Goal: Task Accomplishment & Management: Manage account settings

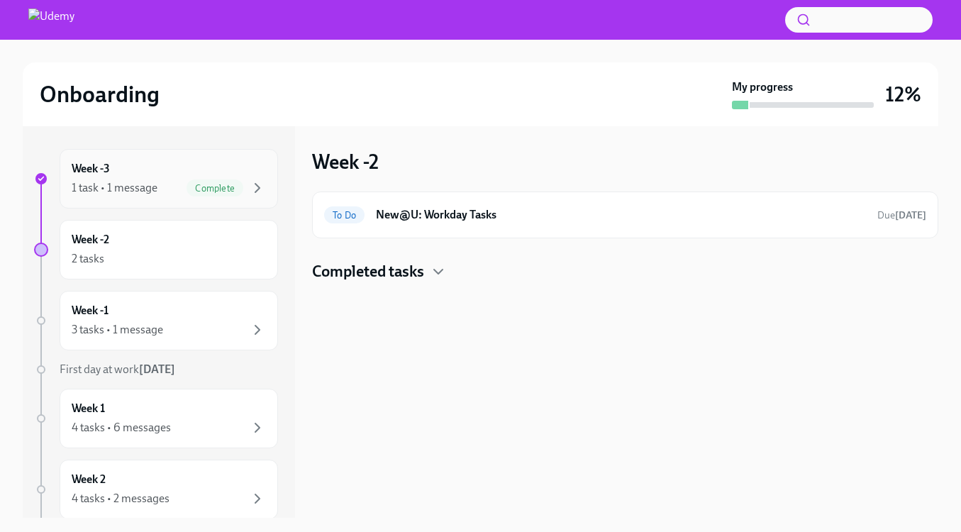
click at [160, 169] on div "Week -3 1 task • 1 message Complete" at bounding box center [169, 178] width 194 height 35
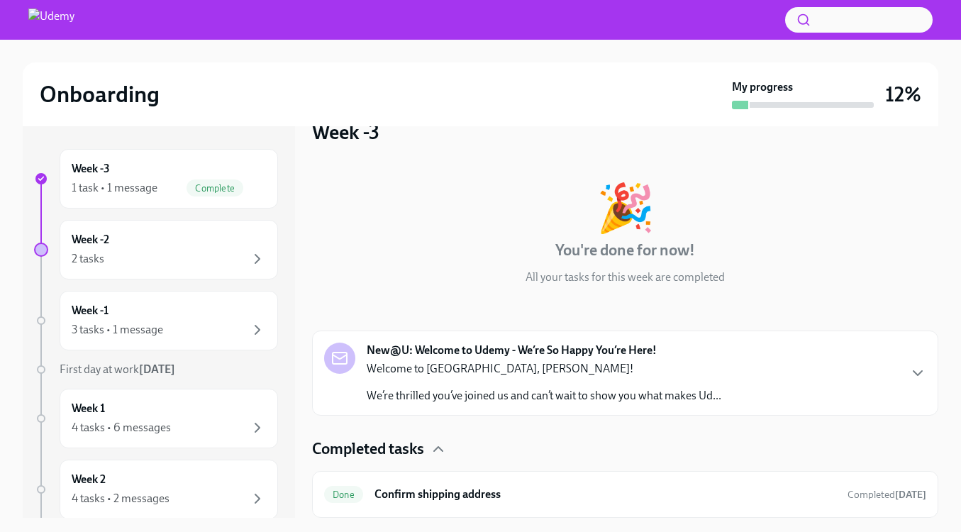
scroll to position [30, 0]
click at [199, 236] on div "Week -2 2 tasks" at bounding box center [169, 249] width 194 height 35
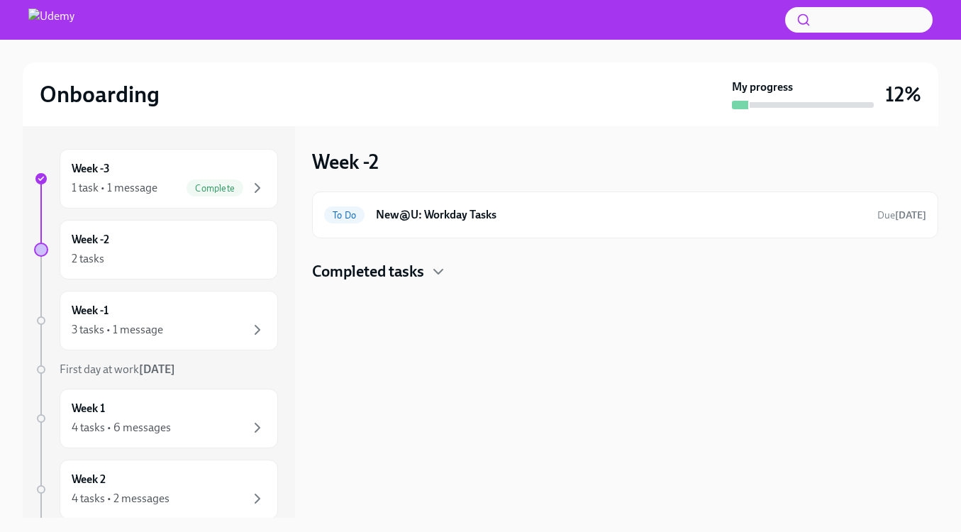
click at [429, 265] on div "Completed tasks" at bounding box center [625, 271] width 627 height 21
click at [487, 221] on h6 "New@U: Workday Tasks" at bounding box center [621, 215] width 490 height 16
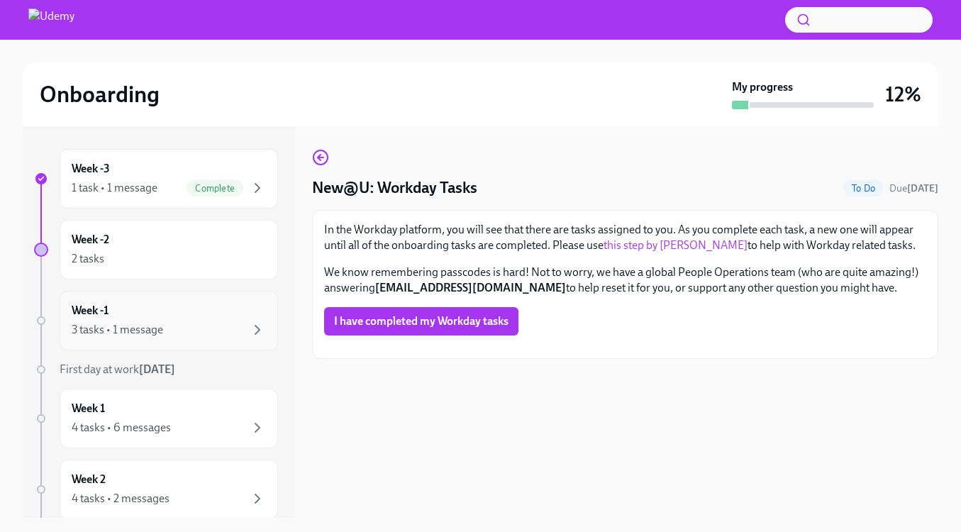
click at [209, 319] on div "Week -1 3 tasks • 1 message" at bounding box center [169, 320] width 194 height 35
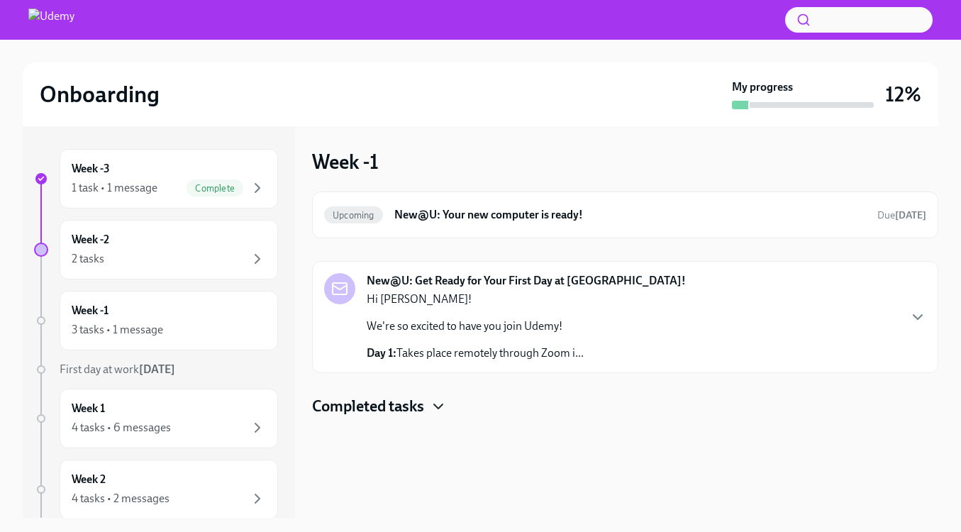
click at [437, 407] on icon "button" at bounding box center [438, 406] width 17 height 17
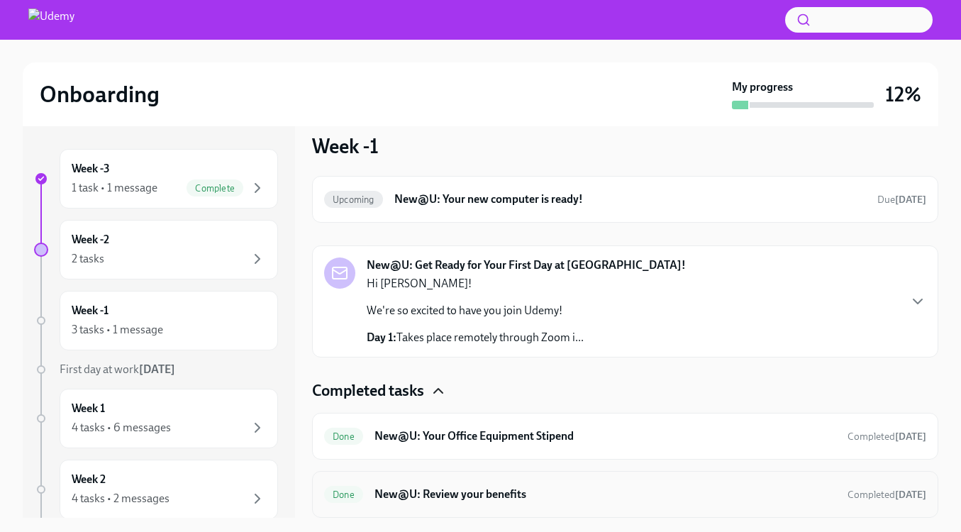
scroll to position [16, 0]
click at [544, 492] on h6 "New@U: Review your benefits" at bounding box center [606, 495] width 462 height 16
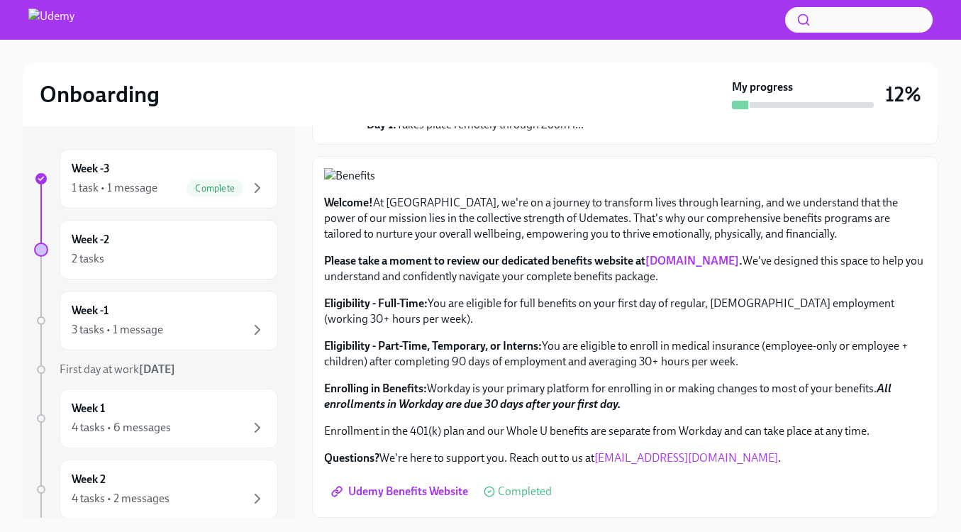
scroll to position [501, 0]
click at [214, 411] on div "Week 1 4 tasks • 6 messages" at bounding box center [169, 418] width 194 height 35
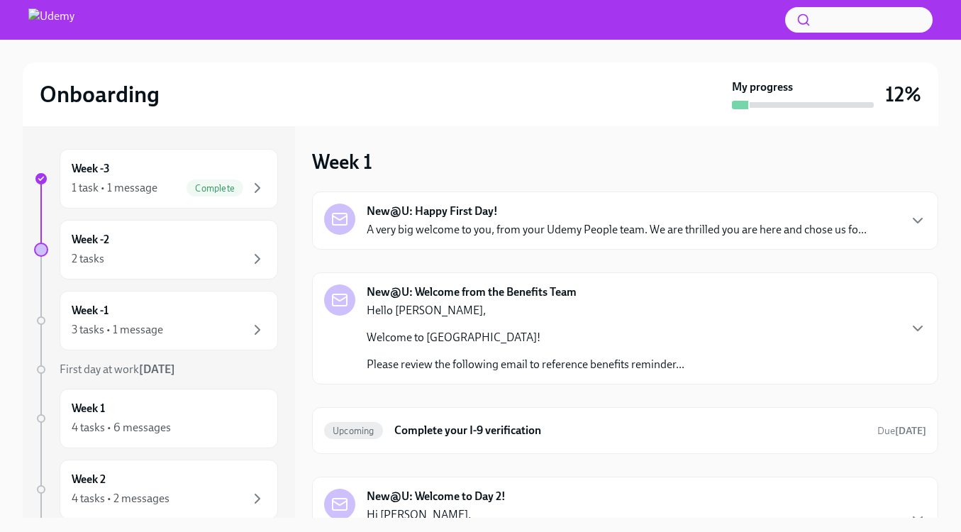
click at [550, 319] on div "Hello [PERSON_NAME], Welcome to Udemy! Please review the following email to ref…" at bounding box center [526, 338] width 318 height 70
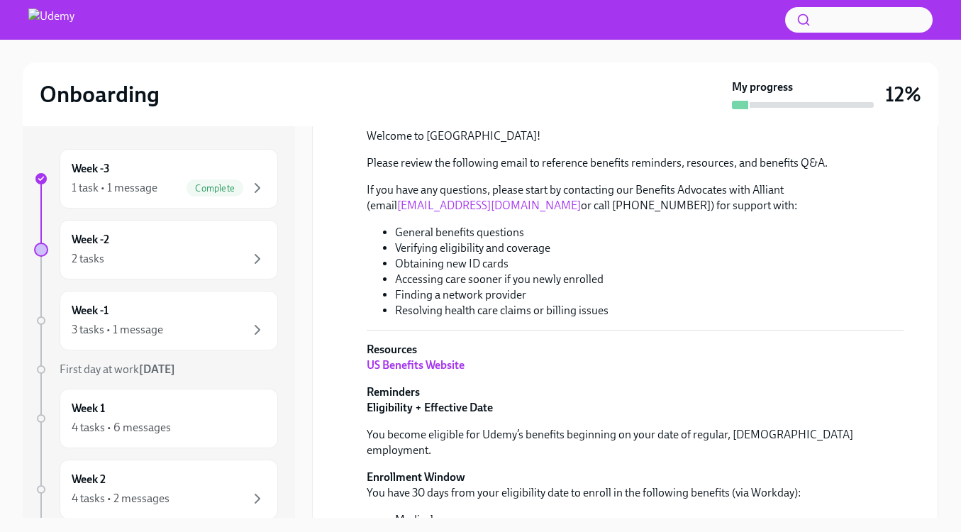
scroll to position [244, 0]
click at [170, 258] on div "2 tasks" at bounding box center [169, 258] width 194 height 17
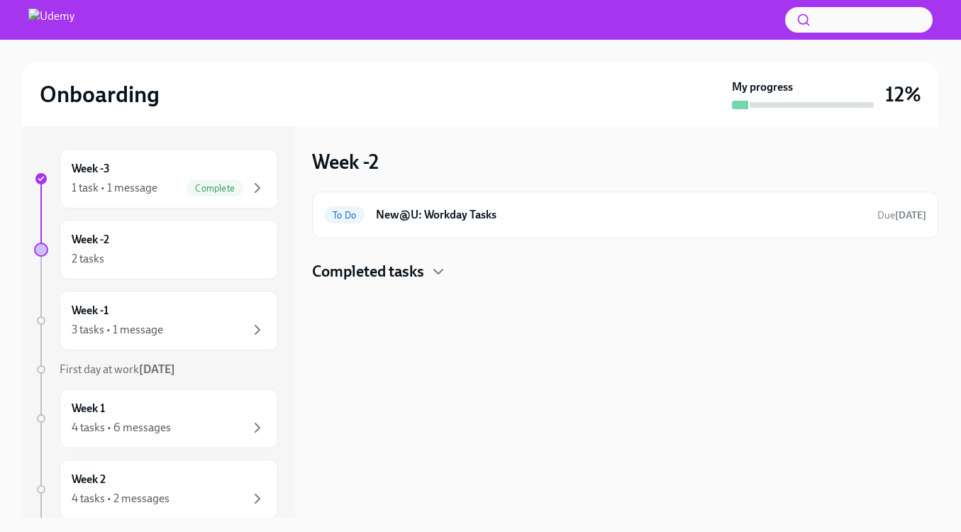
click at [419, 279] on h4 "Completed tasks" at bounding box center [368, 271] width 112 height 21
click at [184, 157] on div "Week -3 1 task • 1 message Complete" at bounding box center [169, 179] width 219 height 60
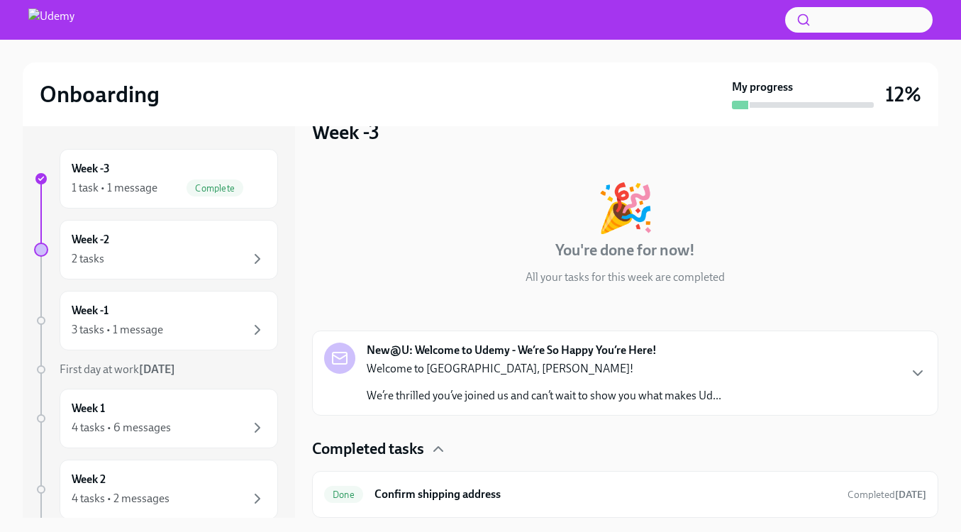
scroll to position [30, 0]
click at [485, 452] on div "Completed tasks" at bounding box center [625, 449] width 627 height 21
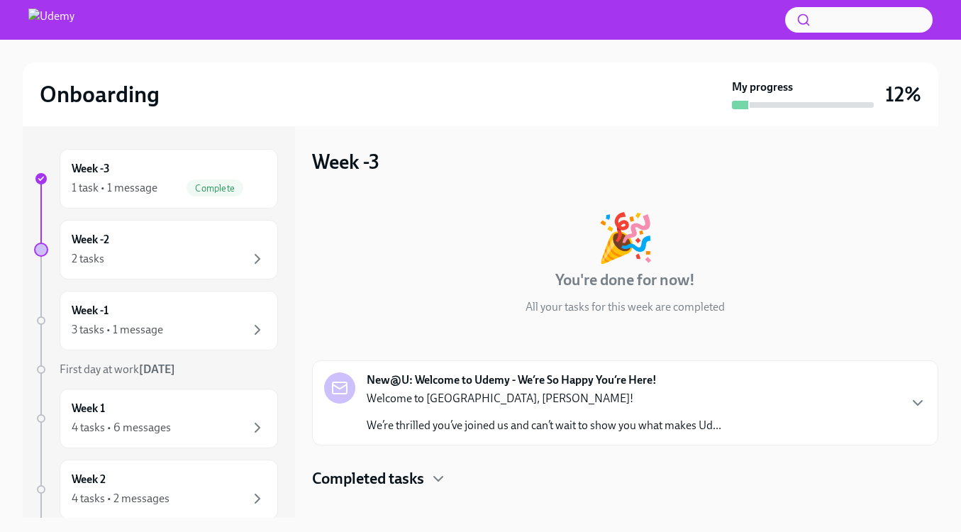
click at [464, 370] on div "New@U: Welcome to Udemy - We’re So Happy You’re Here! Welcome to [GEOGRAPHIC_DA…" at bounding box center [625, 402] width 627 height 85
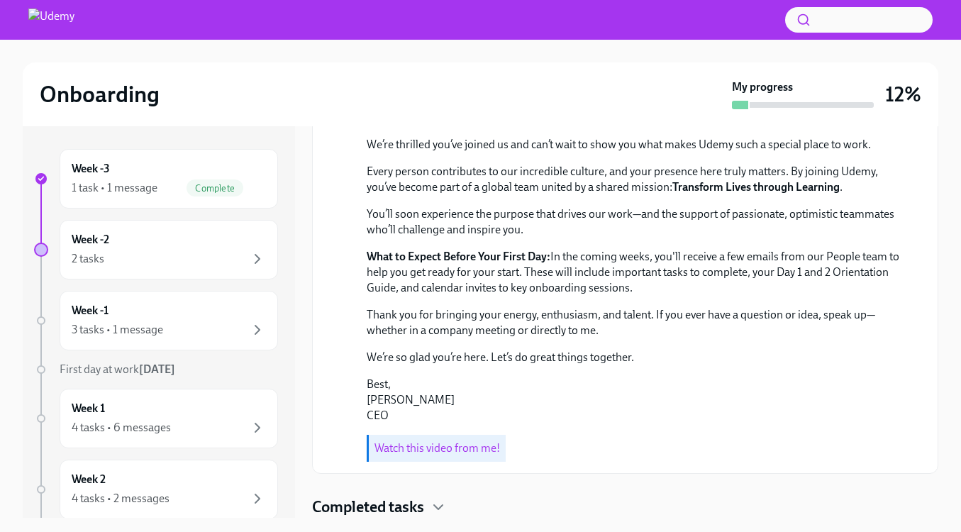
scroll to position [336, 0]
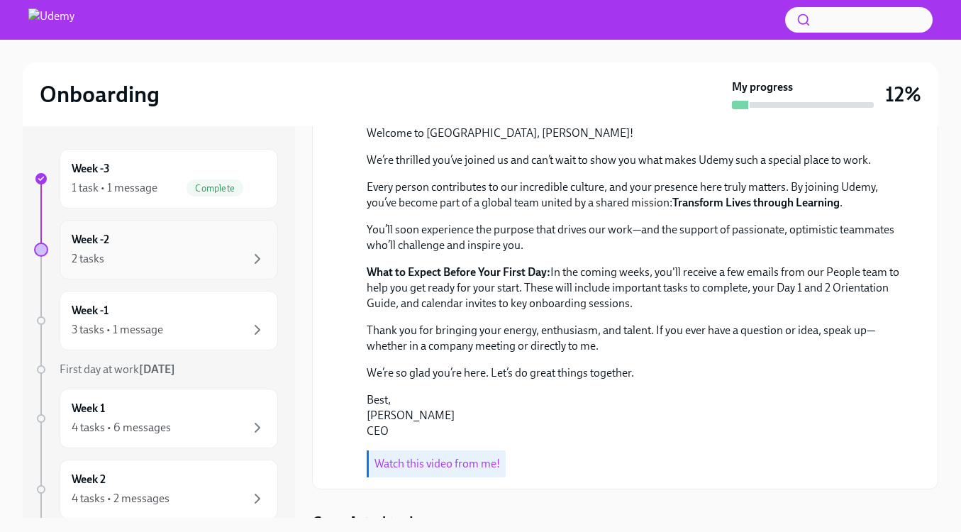
click at [155, 230] on div "Week -2 2 tasks" at bounding box center [169, 250] width 219 height 60
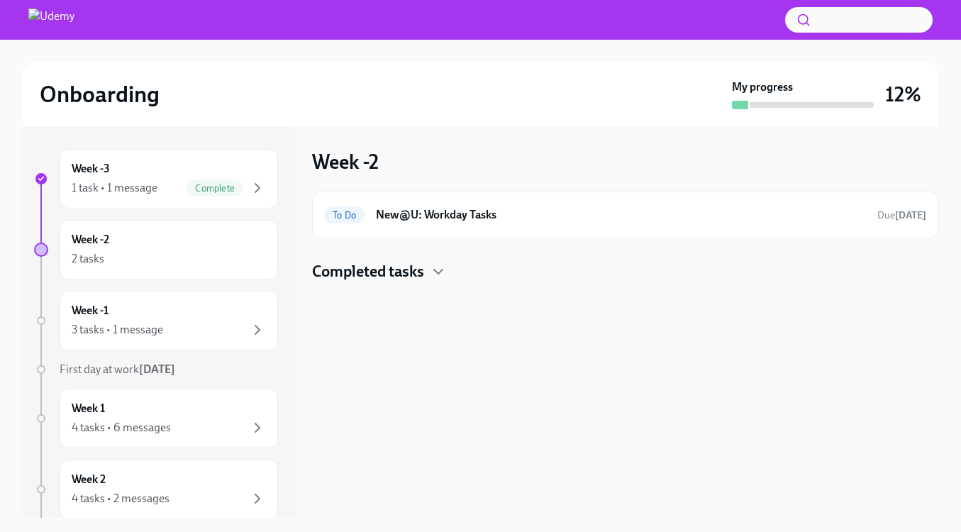
click at [412, 277] on h4 "Completed tasks" at bounding box center [368, 271] width 112 height 21
click at [598, 307] on div "Done New@U: Your Office Equipment Stipend Completed [DATE]" at bounding box center [625, 317] width 602 height 23
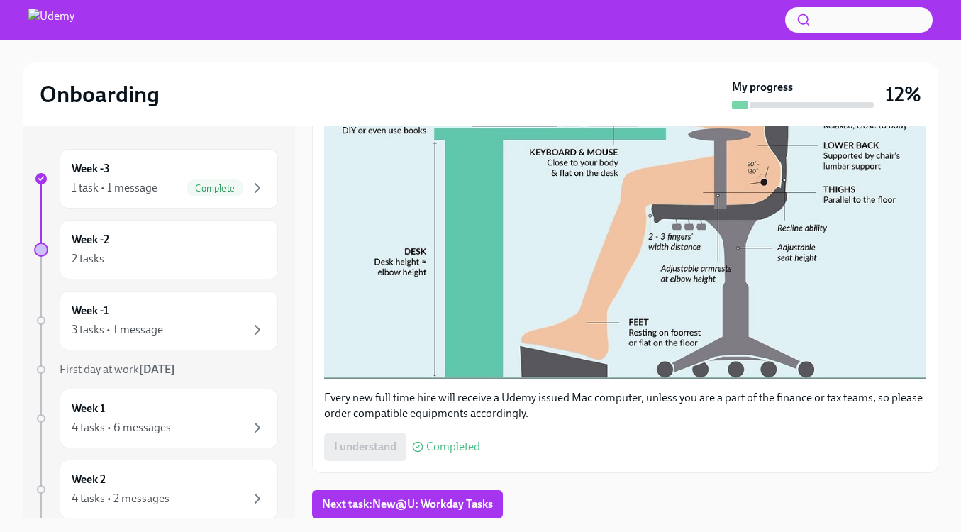
scroll to position [119, 0]
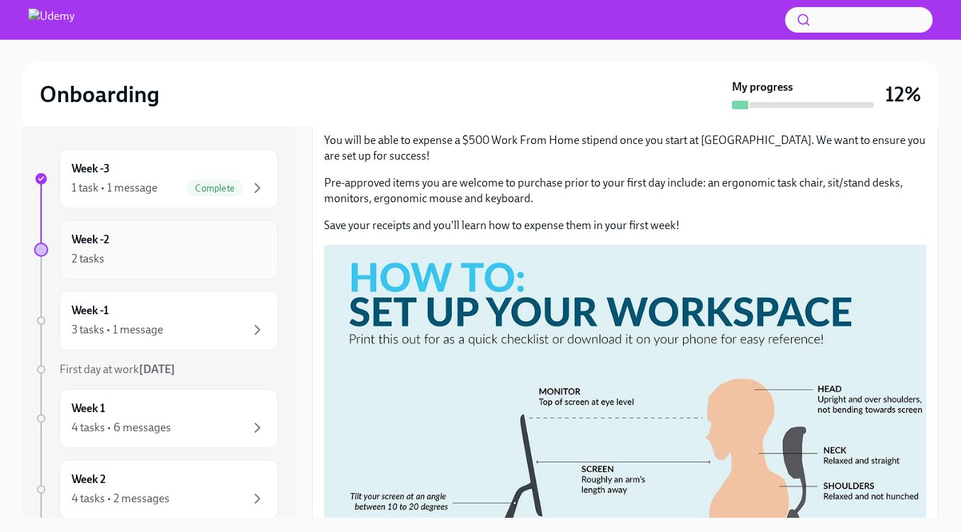
click at [221, 270] on div "Week -2 2 tasks" at bounding box center [169, 250] width 219 height 60
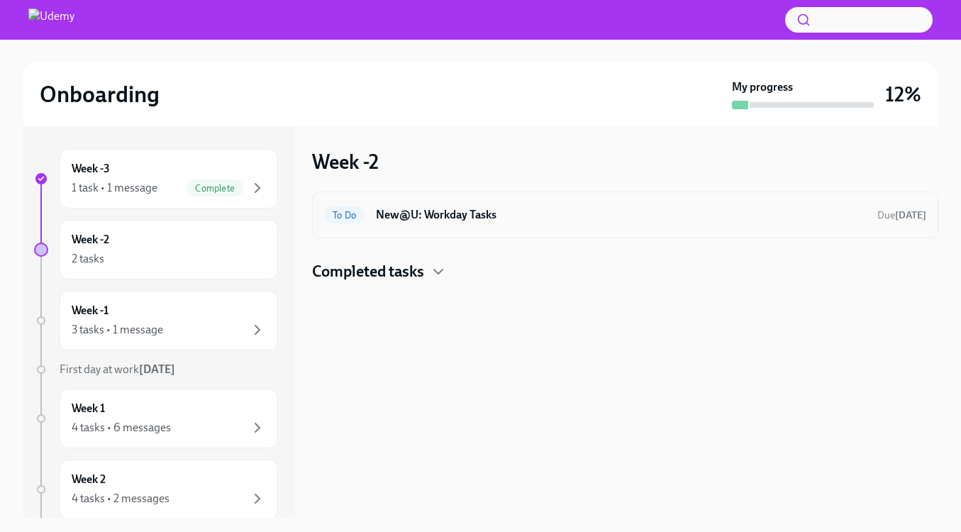
click at [500, 213] on h6 "New@U: Workday Tasks" at bounding box center [621, 215] width 490 height 16
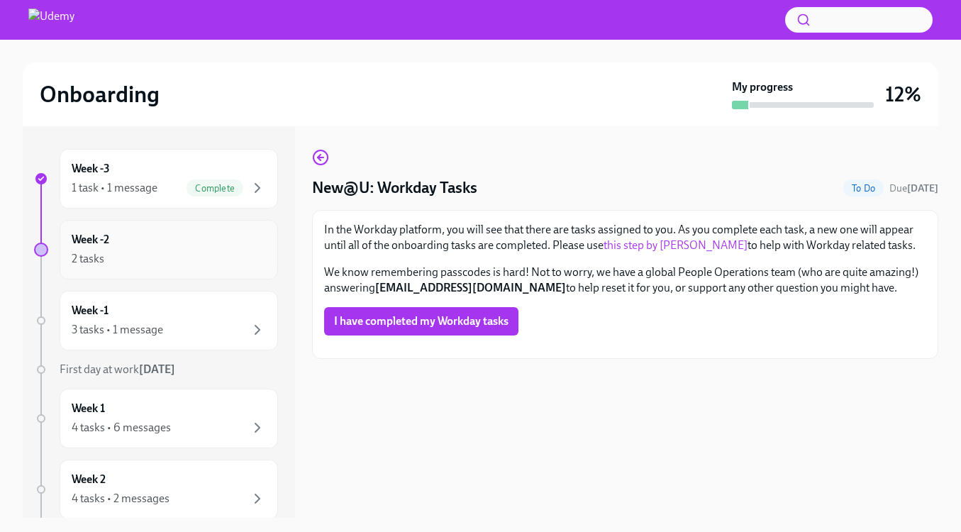
click at [241, 250] on div "Week -2 2 tasks" at bounding box center [169, 249] width 194 height 35
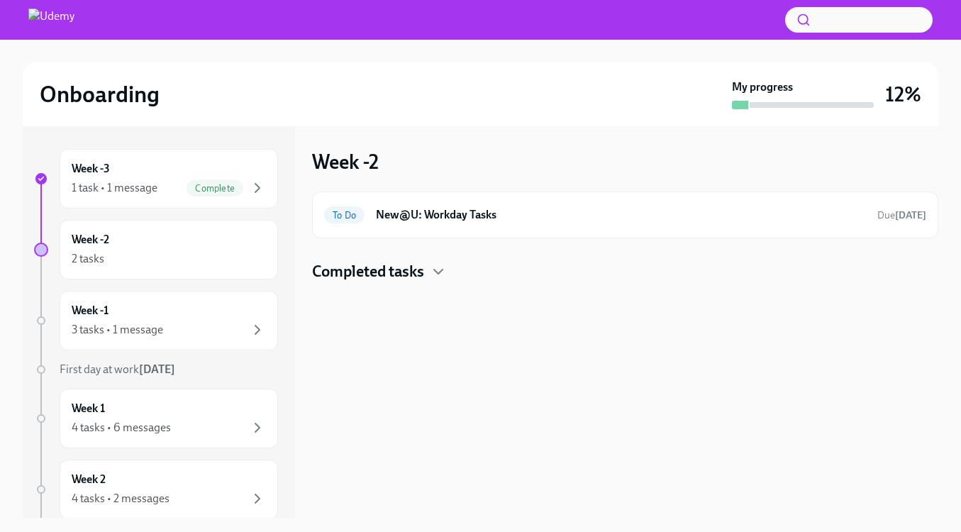
click at [346, 268] on h4 "Completed tasks" at bounding box center [368, 271] width 112 height 21
click at [100, 354] on div "Week -3 1 task • 1 message Complete Week -2 2 tasks Week -1 3 tasks • 1 message…" at bounding box center [156, 518] width 244 height 738
click at [144, 314] on div "Week -1 3 tasks • 1 message" at bounding box center [169, 320] width 194 height 35
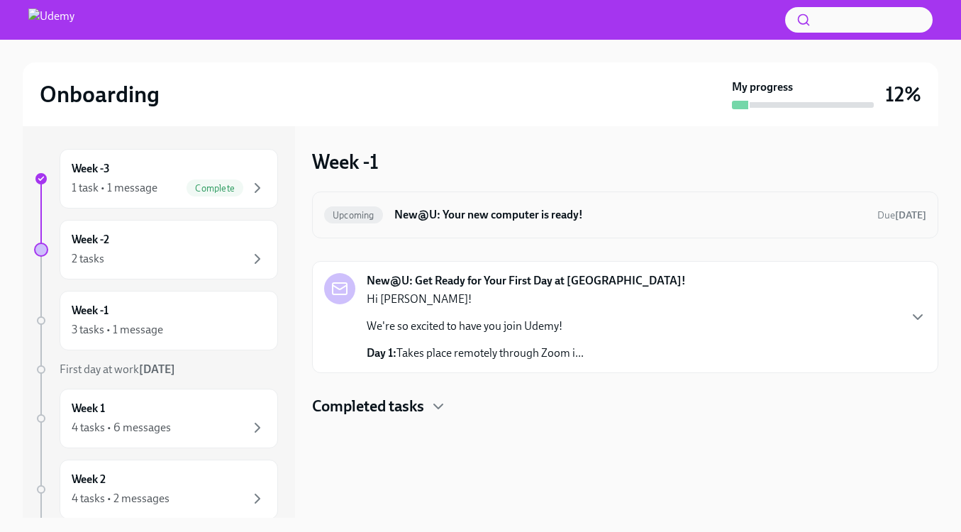
click at [514, 225] on div "Upcoming New@U: Your new computer is ready! Due [DATE]" at bounding box center [625, 215] width 602 height 23
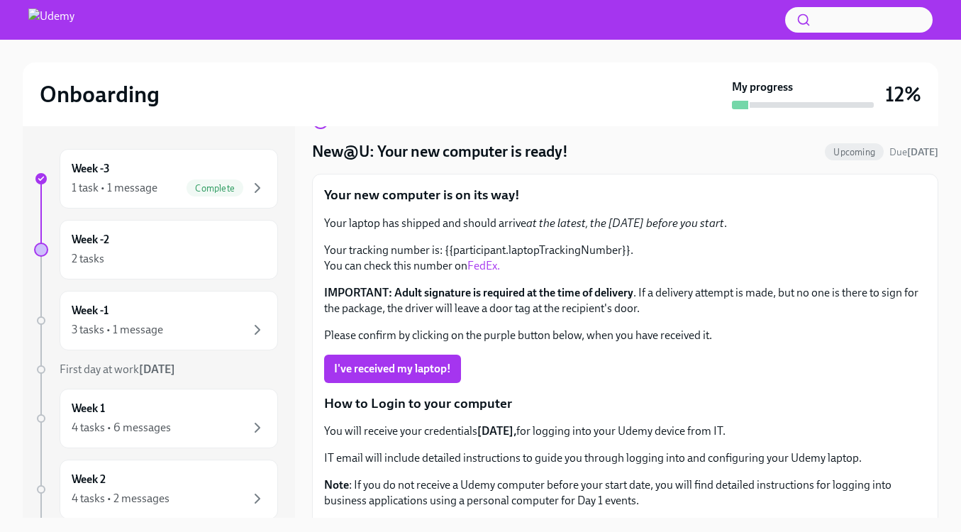
scroll to position [38, 0]
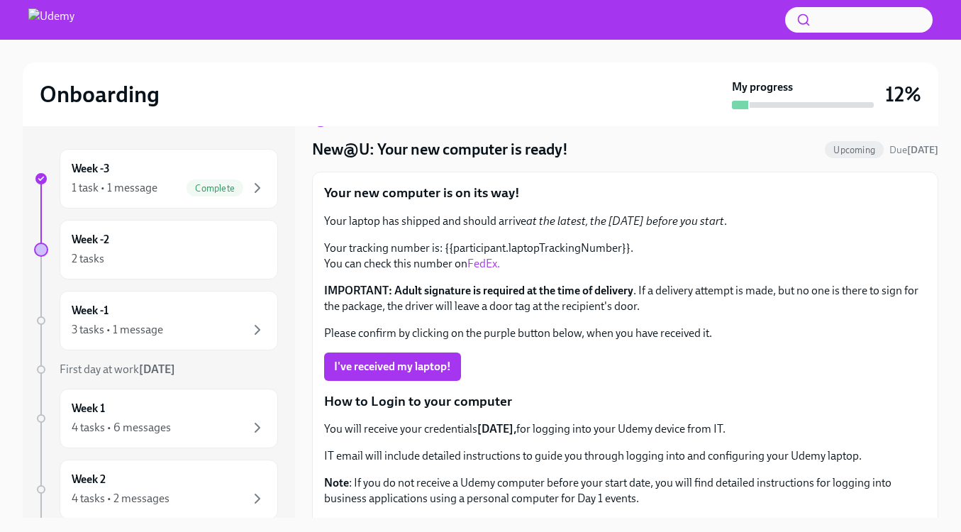
click at [487, 265] on link "FedEx." at bounding box center [484, 263] width 33 height 13
click at [232, 167] on div "Week -3 1 task • 1 message Complete" at bounding box center [169, 178] width 194 height 35
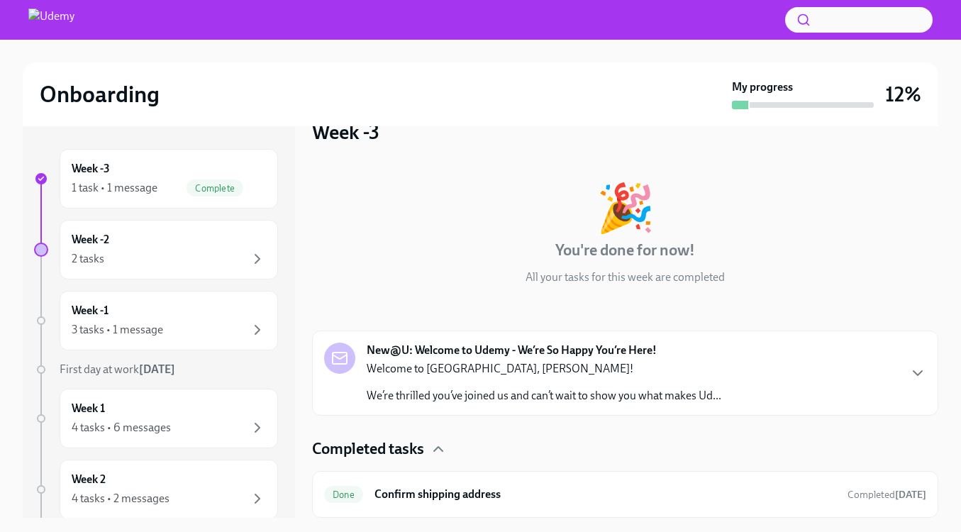
scroll to position [30, 0]
click at [489, 501] on h6 "Confirm shipping address" at bounding box center [606, 495] width 462 height 16
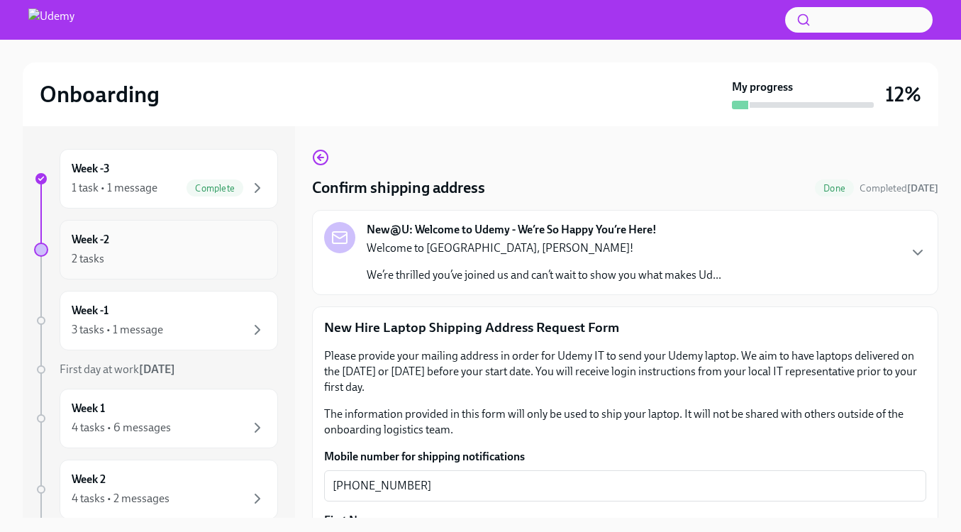
click at [188, 276] on div "Week -2 2 tasks" at bounding box center [169, 250] width 219 height 60
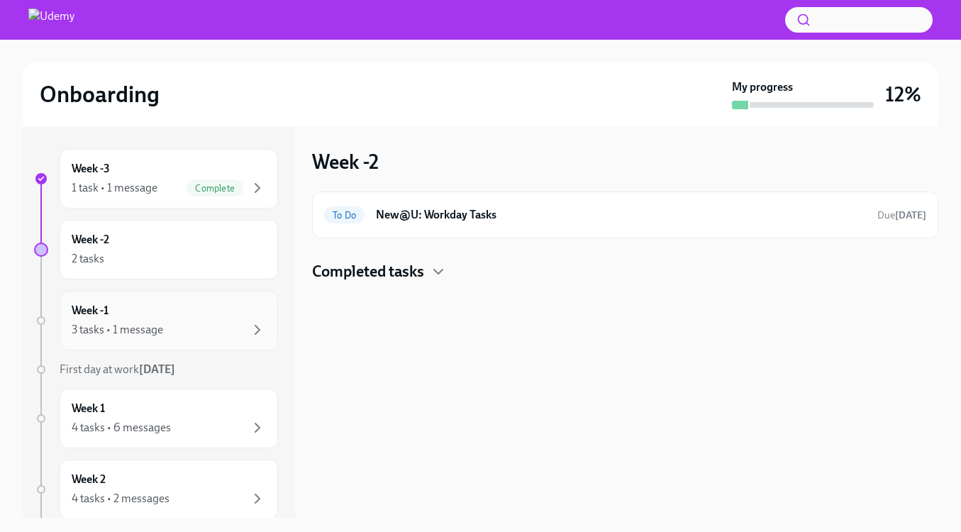
click at [209, 315] on div "Week -1 3 tasks • 1 message" at bounding box center [169, 320] width 194 height 35
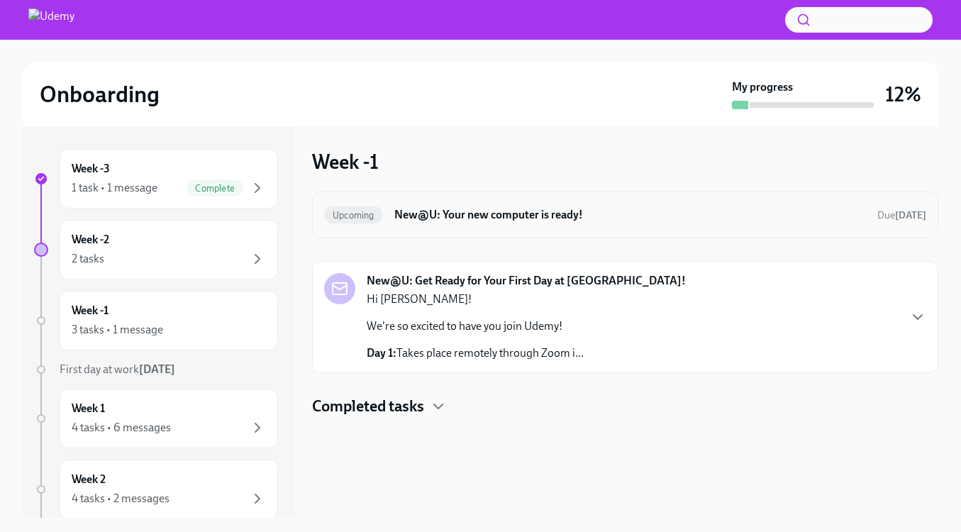
click at [524, 209] on h6 "New@U: Your new computer is ready!" at bounding box center [631, 215] width 472 height 16
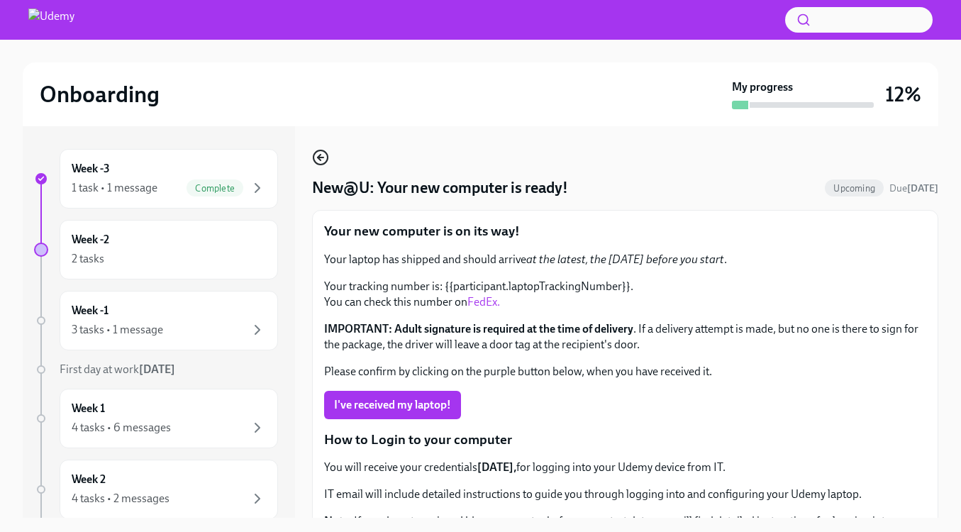
click at [319, 162] on icon "button" at bounding box center [320, 157] width 17 height 17
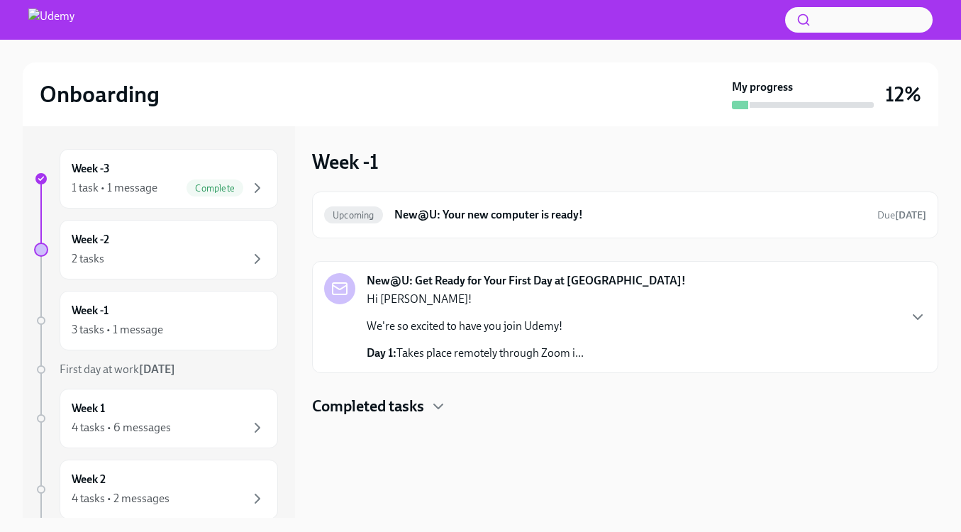
click at [584, 313] on div "Hi [PERSON_NAME]! We're so excited to have you join Udemy! Day 1: Takes place r…" at bounding box center [475, 327] width 217 height 70
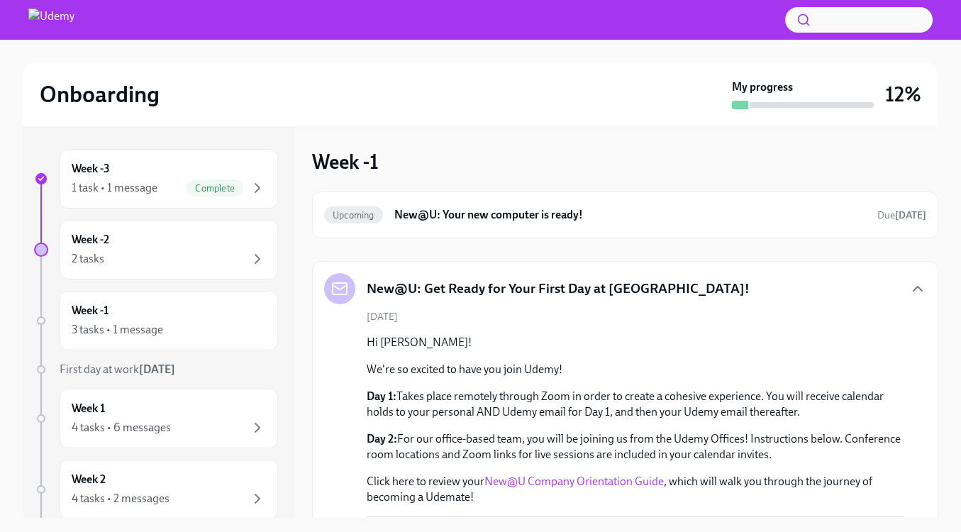
click at [552, 284] on h5 "New@U: Get Ready for Your First Day at [GEOGRAPHIC_DATA]!" at bounding box center [558, 289] width 383 height 18
click at [790, 298] on div "New@U: Get Ready for Your First Day at [GEOGRAPHIC_DATA]!" at bounding box center [625, 288] width 602 height 31
click at [912, 288] on icon "button" at bounding box center [918, 288] width 17 height 17
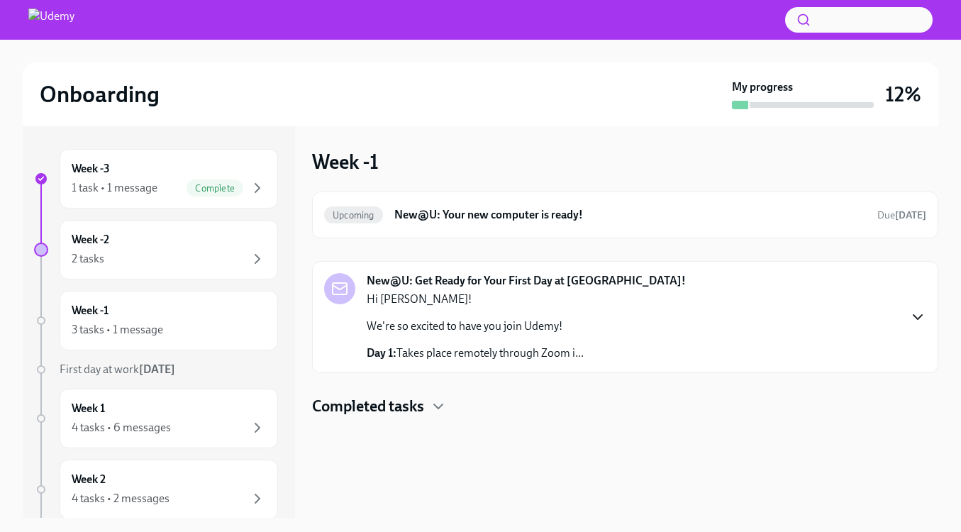
click at [419, 406] on h4 "Completed tasks" at bounding box center [368, 406] width 112 height 21
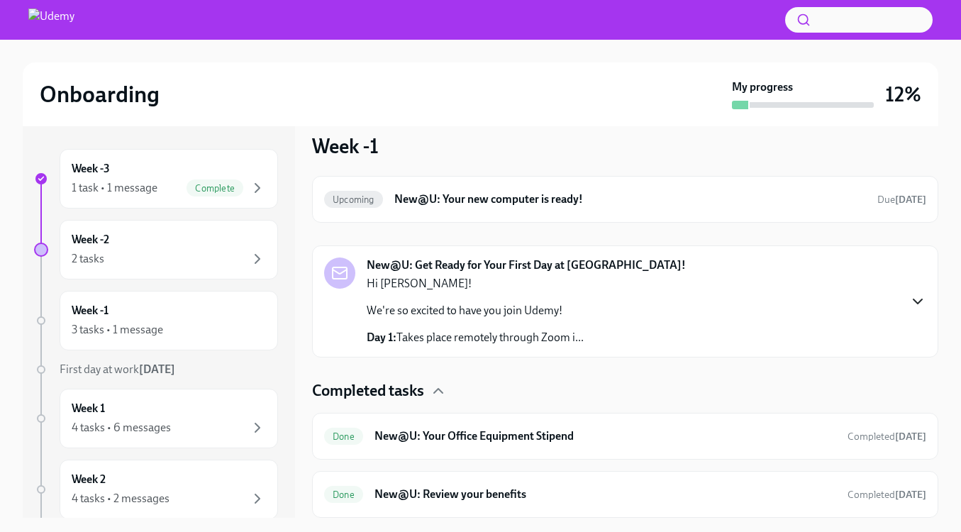
scroll to position [16, 0]
click at [439, 392] on icon "button" at bounding box center [438, 390] width 17 height 17
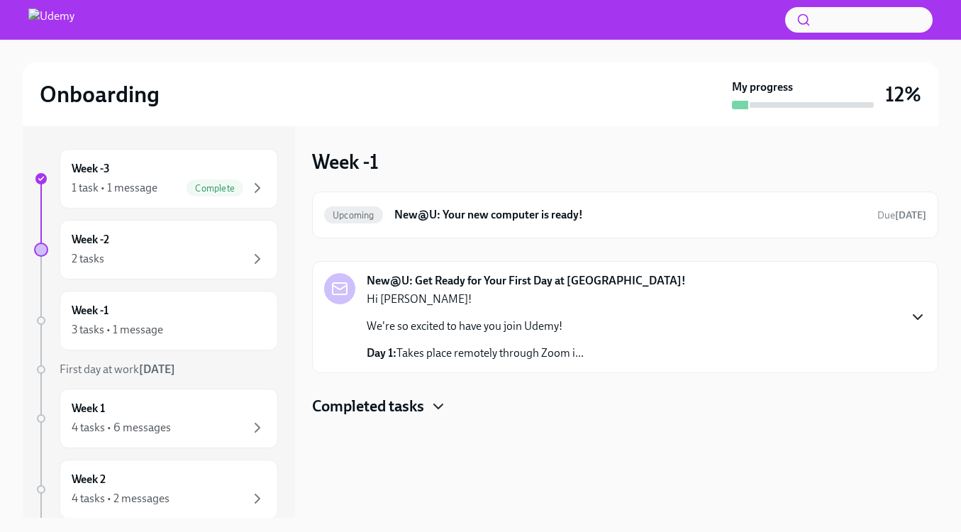
scroll to position [40, 0]
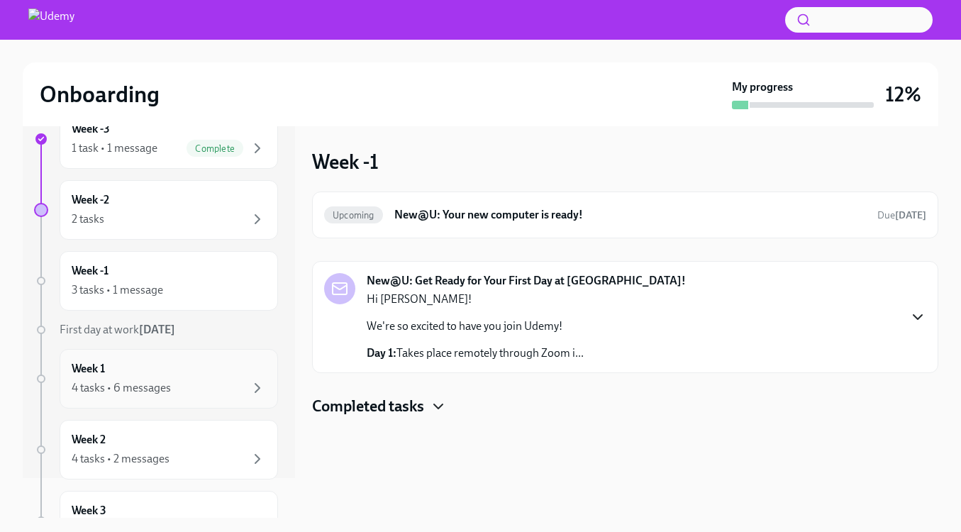
click at [166, 372] on div "Week 1 4 tasks • 6 messages" at bounding box center [169, 378] width 194 height 35
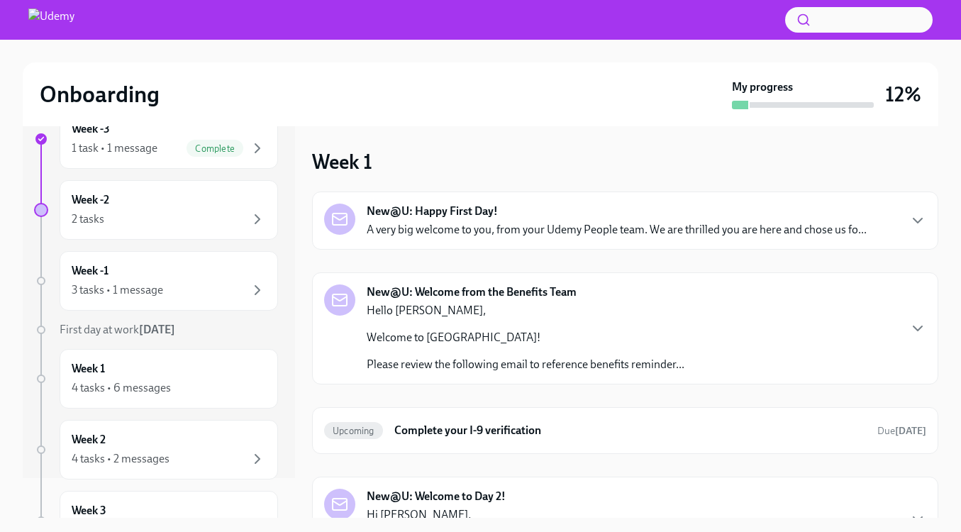
click at [471, 209] on strong "New@U: Happy First Day!" at bounding box center [432, 212] width 131 height 16
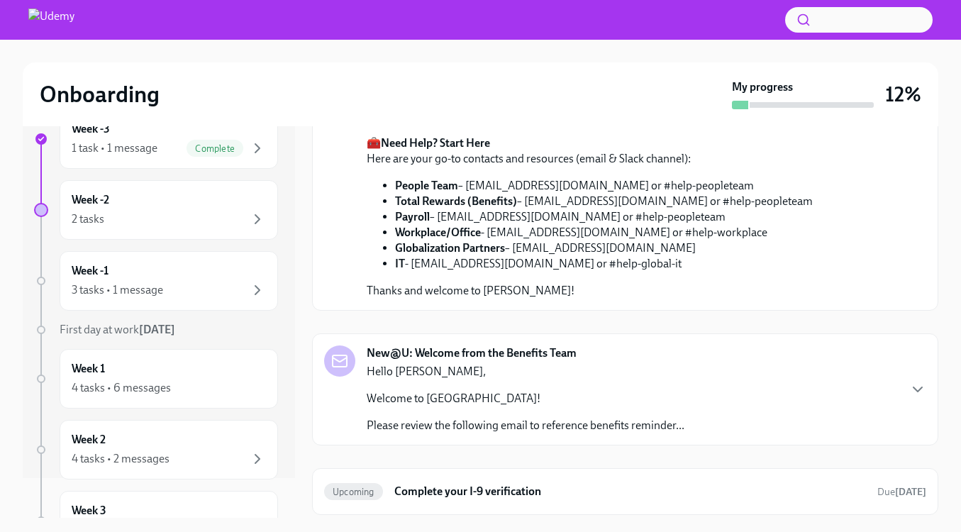
scroll to position [402, 0]
click at [534, 25] on link "New@U Orientation Guide" at bounding box center [521, 17] width 131 height 13
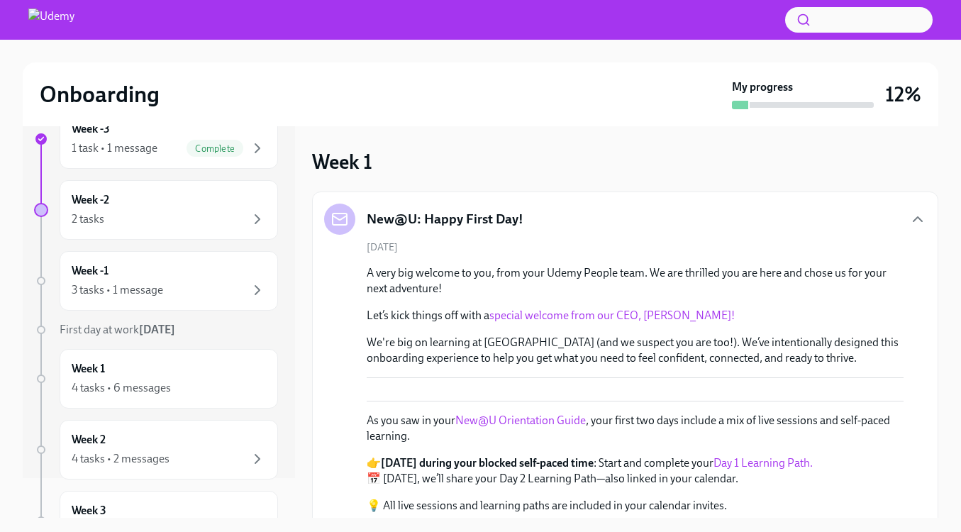
scroll to position [0, 0]
click at [917, 217] on icon "button" at bounding box center [918, 219] width 17 height 17
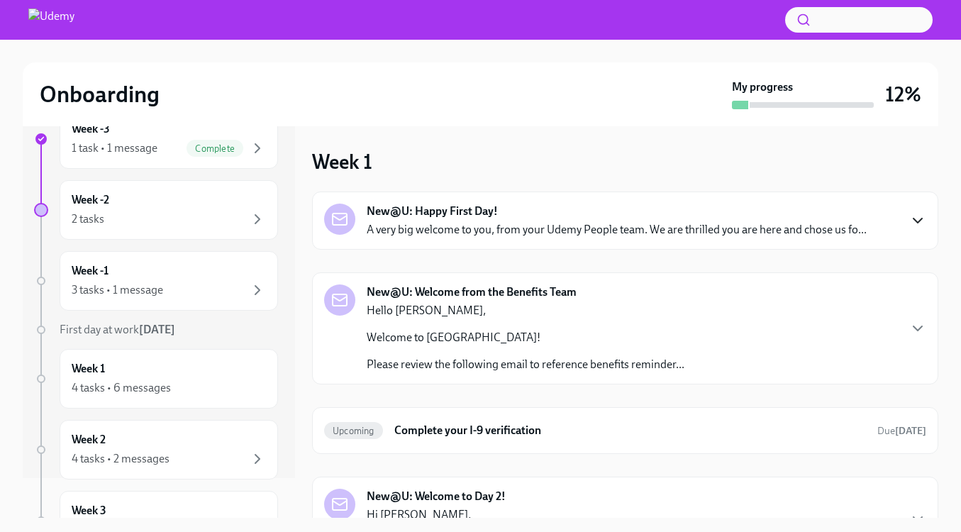
click at [835, 289] on div "New@U: Welcome from the Benefits Team Hello [PERSON_NAME], Welcome to Udemy! Pl…" at bounding box center [625, 329] width 602 height 88
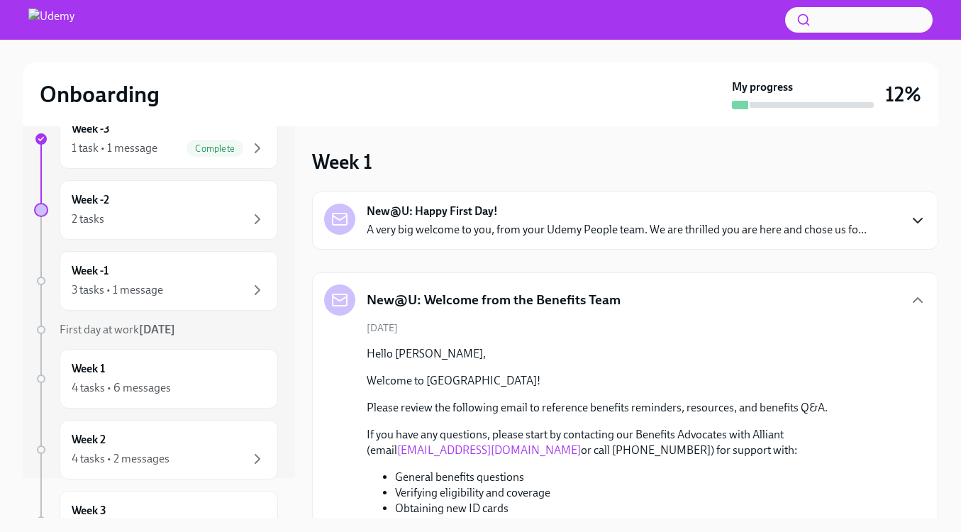
click at [697, 300] on div "New@U: Welcome from the Benefits Team" at bounding box center [625, 300] width 602 height 31
click at [920, 297] on icon "button" at bounding box center [918, 300] width 17 height 17
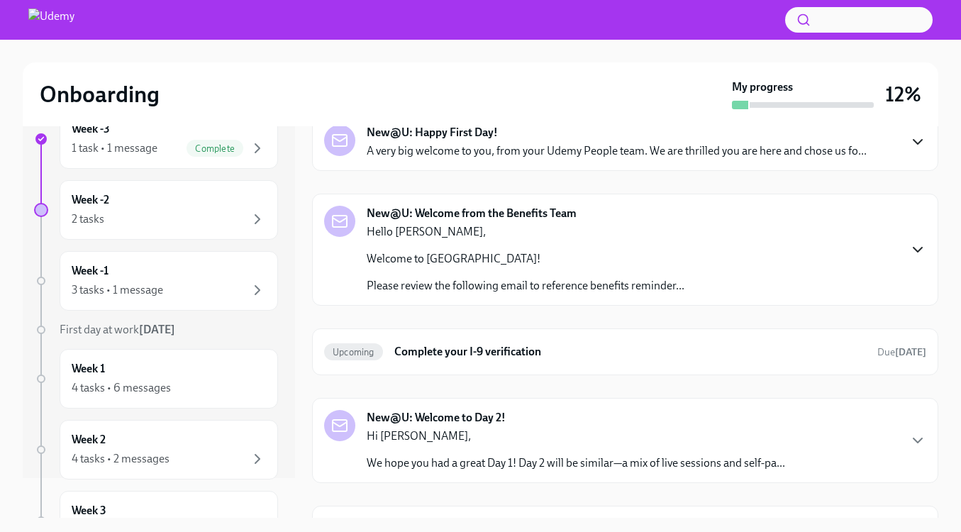
scroll to position [79, 0]
click at [599, 356] on h6 "Complete your I-9 verification" at bounding box center [631, 351] width 472 height 16
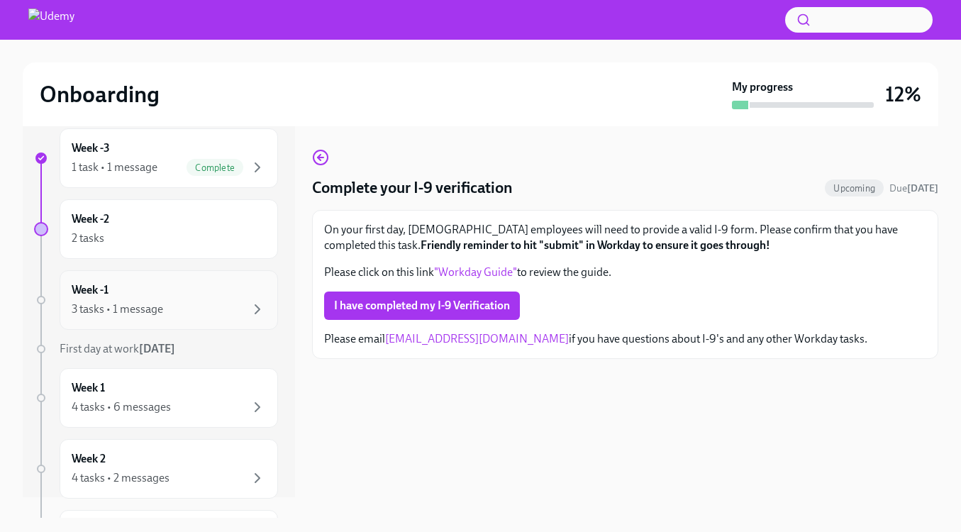
scroll to position [29, 0]
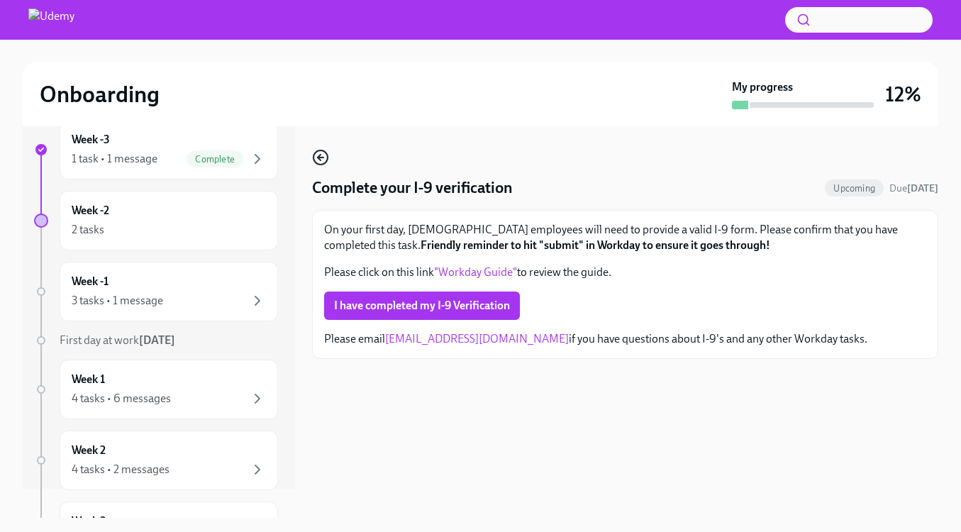
click at [316, 157] on icon "button" at bounding box center [320, 157] width 17 height 17
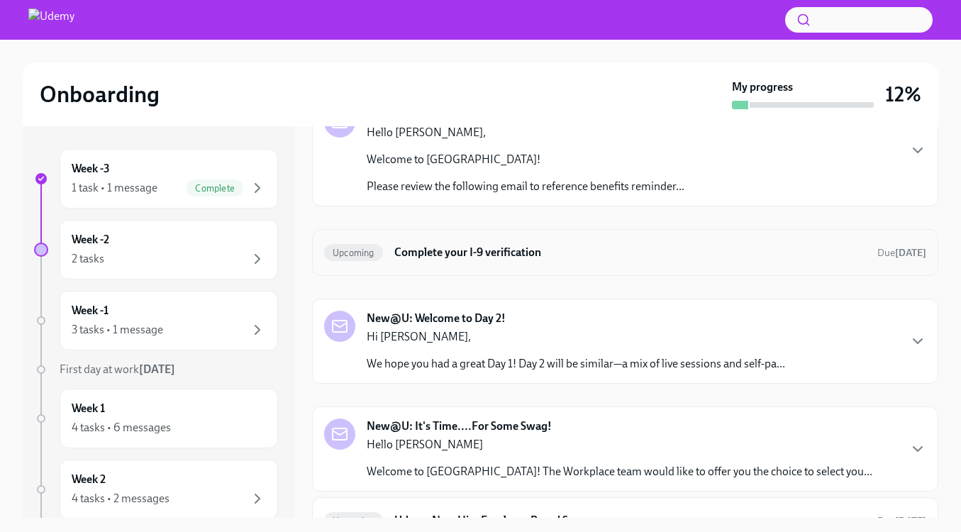
scroll to position [180, 0]
click at [583, 324] on div "New@U: Welcome to Day 2! Hi [PERSON_NAME], We hope you had a great Day 1! Day 2…" at bounding box center [576, 339] width 419 height 61
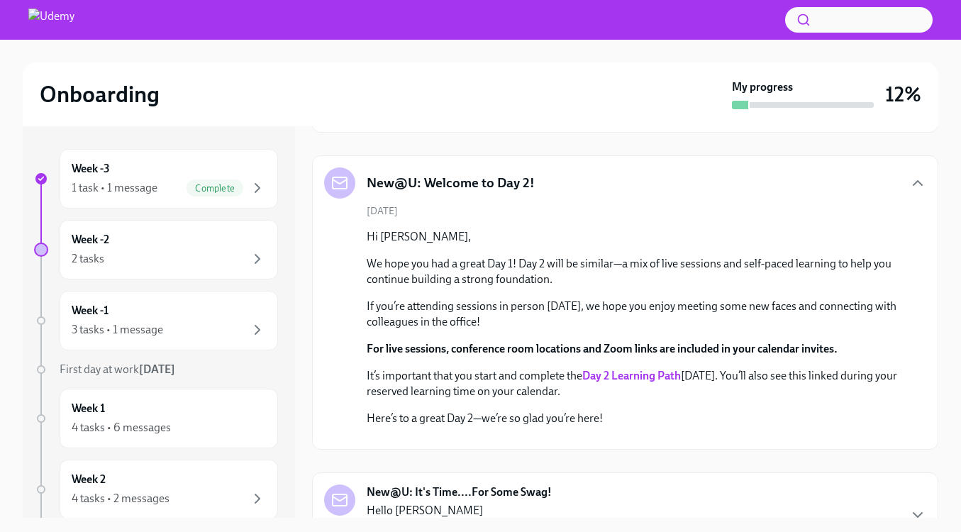
scroll to position [286, 0]
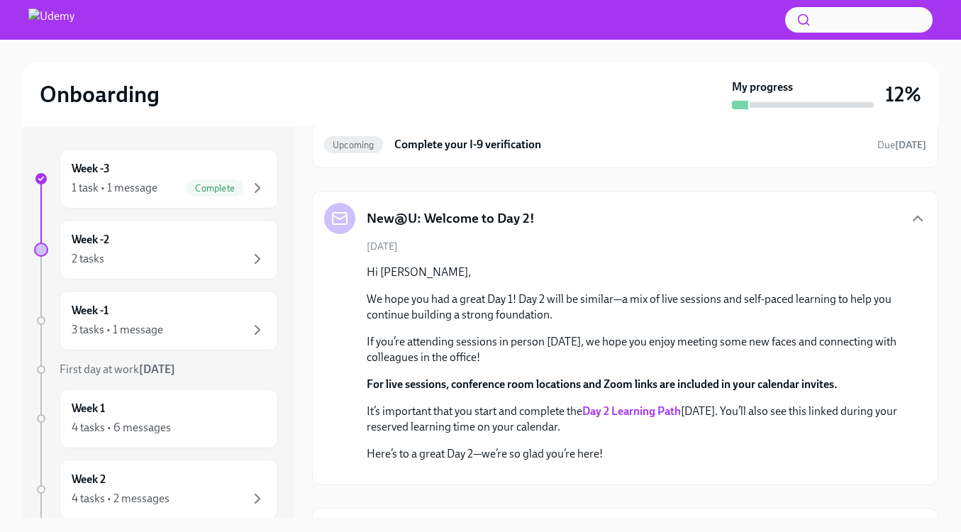
click at [612, 239] on div "New@U: Welcome to Day 2! [DATE] Hi [PERSON_NAME], We hope you had a great Day 1…" at bounding box center [625, 338] width 602 height 270
click at [588, 215] on div "New@U: Welcome to Day 2!" at bounding box center [625, 218] width 602 height 31
click at [918, 216] on icon "button" at bounding box center [918, 218] width 9 height 4
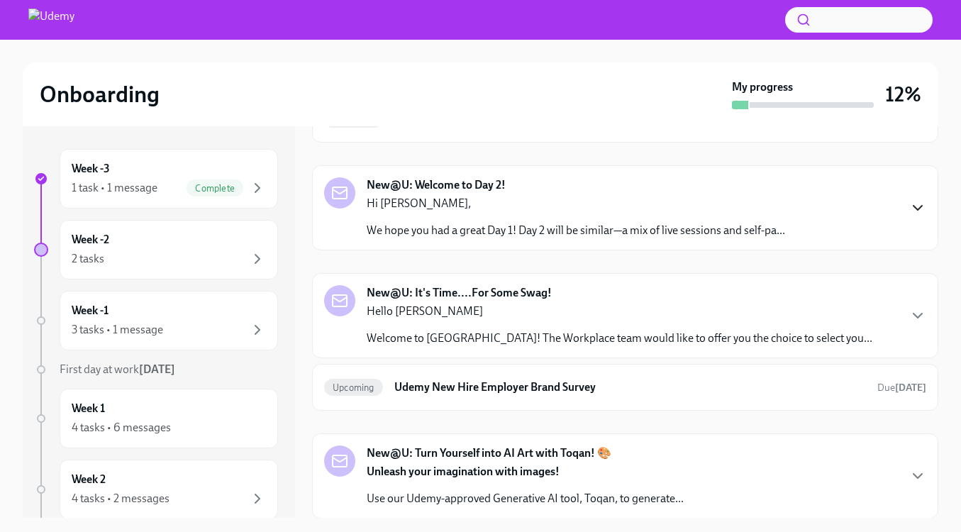
scroll to position [313, 0]
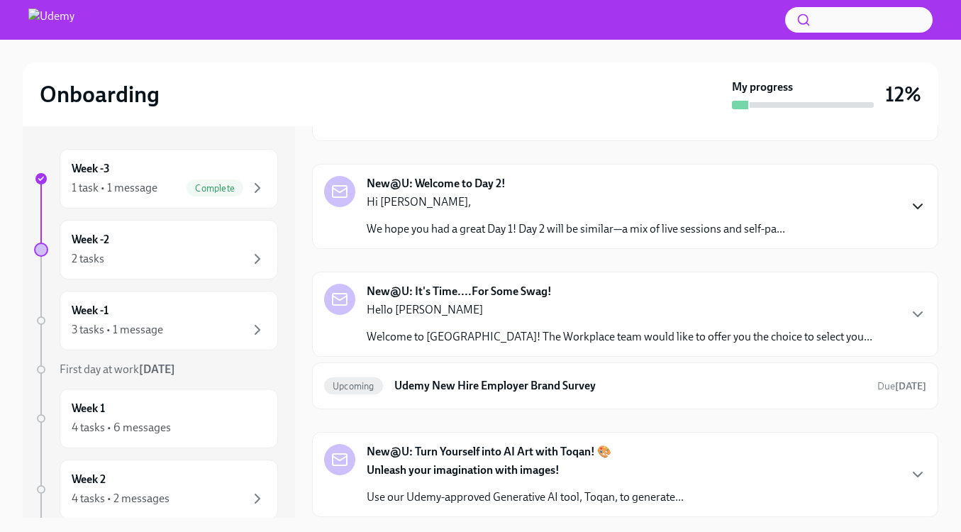
click at [641, 290] on div "New@U: It's Time....For Some Swag! Hello [PERSON_NAME] Welcome to [GEOGRAPHIC_D…" at bounding box center [620, 314] width 506 height 61
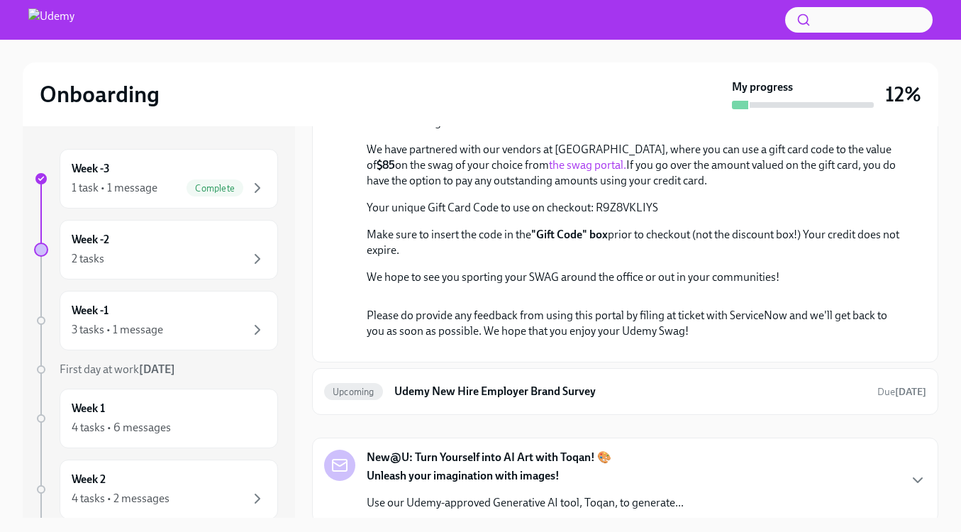
scroll to position [448, 0]
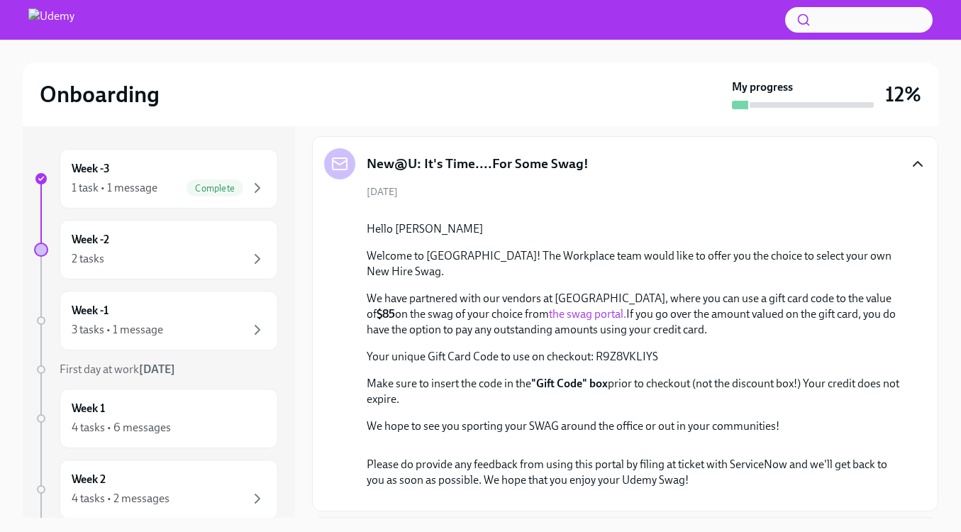
click at [912, 160] on icon "button" at bounding box center [918, 163] width 17 height 17
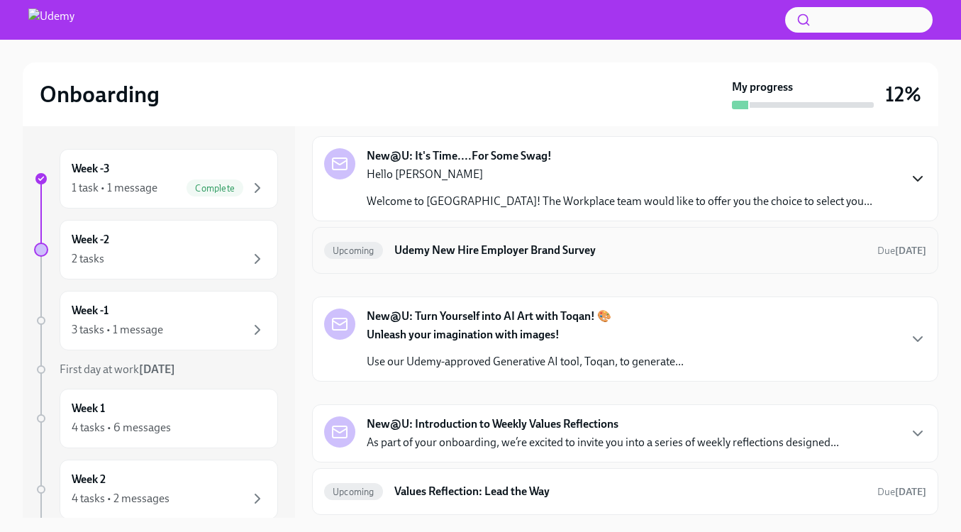
click at [619, 258] on h6 "Udemy New Hire Employer Brand Survey" at bounding box center [631, 251] width 472 height 16
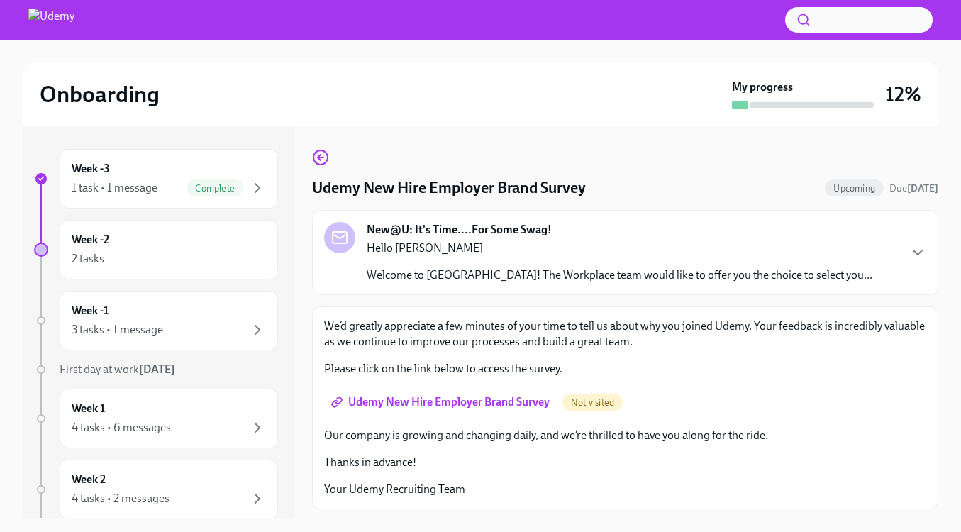
click at [619, 258] on div "Hello [PERSON_NAME] Welcome to Udemy! The Workplace team would like to offer yo…" at bounding box center [620, 262] width 506 height 43
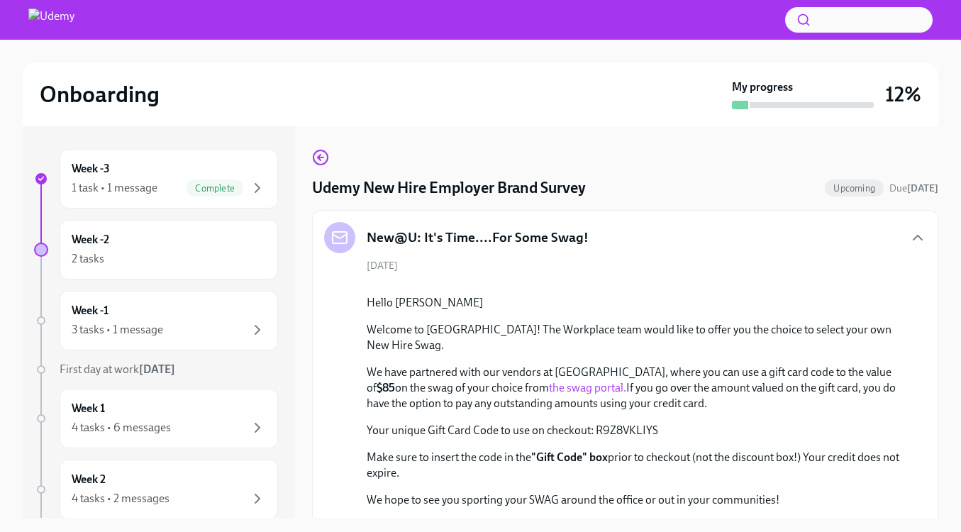
click at [619, 258] on div "New@U: It's Time....For Some Swag! [DATE] Hello [PERSON_NAME] Welcome to [GEOGR…" at bounding box center [625, 397] width 602 height 351
click at [639, 221] on div "New@U: It's Time....For Some Swag! [DATE] Hello [PERSON_NAME] Welcome to [GEOGR…" at bounding box center [625, 397] width 627 height 375
click at [928, 236] on div "New@U: It's Time....For Some Swag! [DATE] Hello [PERSON_NAME] Welcome to [GEOGR…" at bounding box center [625, 397] width 627 height 375
click at [919, 238] on icon "button" at bounding box center [918, 237] width 17 height 17
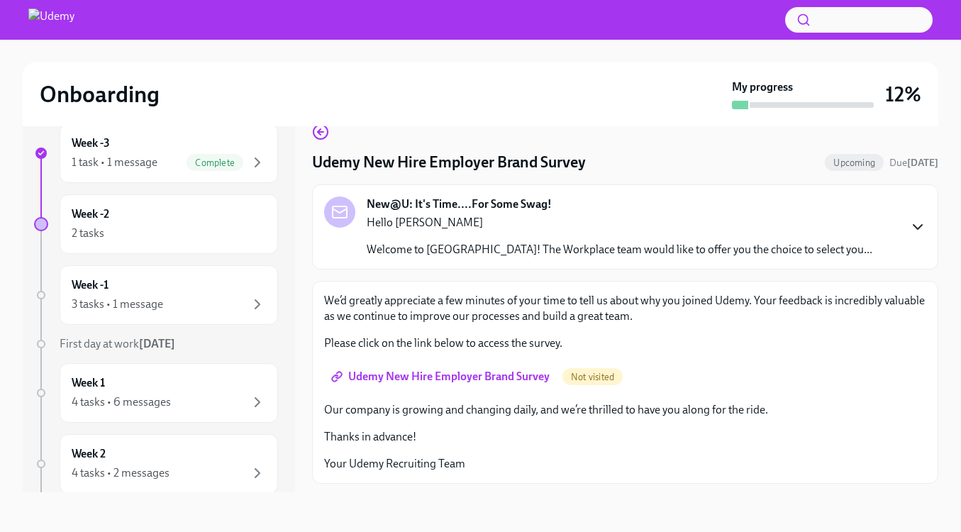
scroll to position [26, 0]
click at [316, 133] on icon "button" at bounding box center [320, 131] width 17 height 17
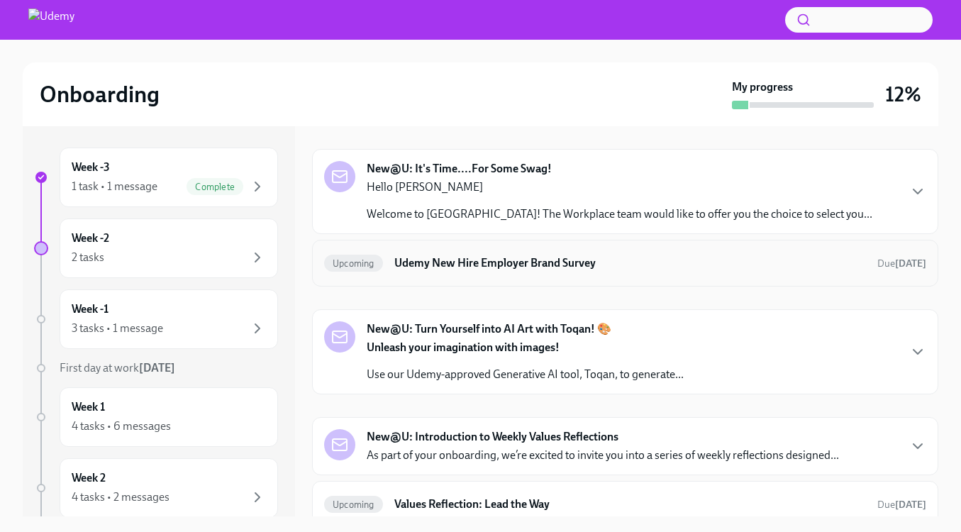
scroll to position [490, 0]
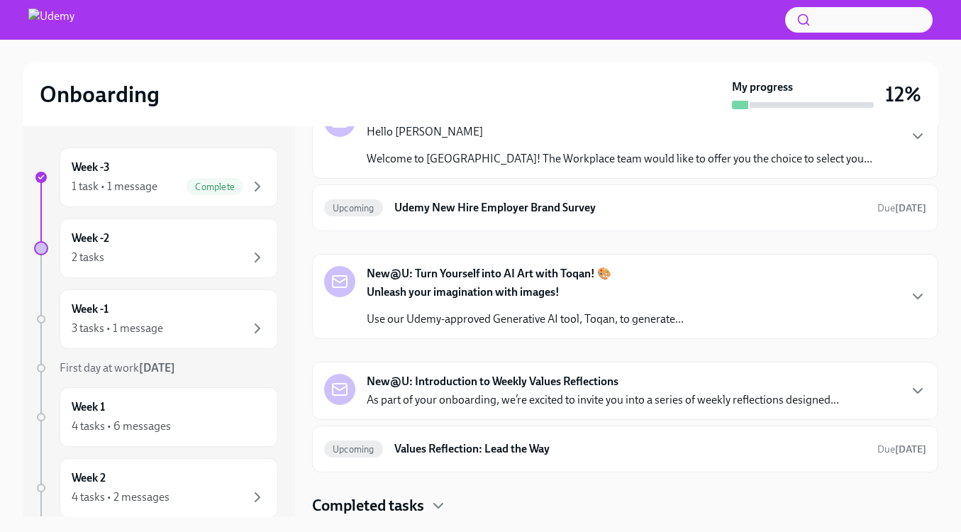
click at [580, 309] on div "Unleash your imagination with images! Use our Udemy-approved Generative AI tool…" at bounding box center [525, 306] width 317 height 43
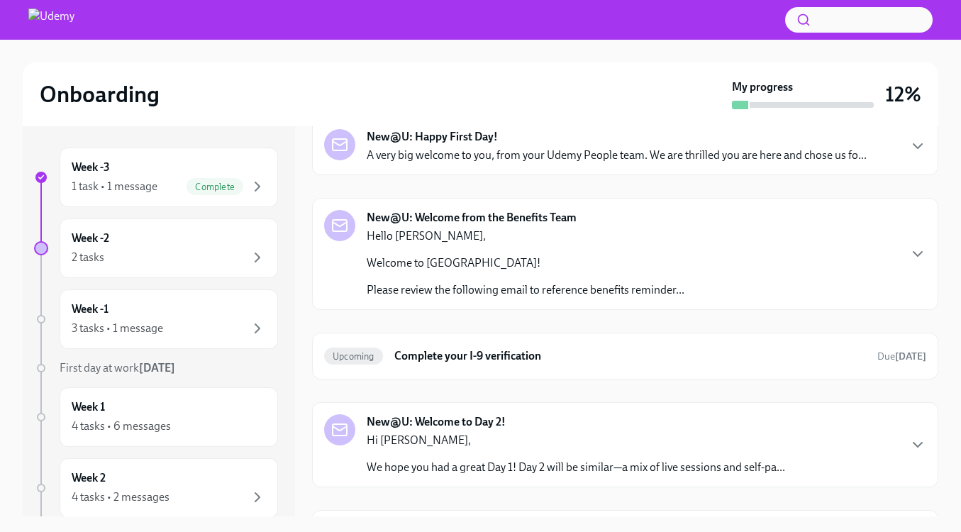
scroll to position [539, 0]
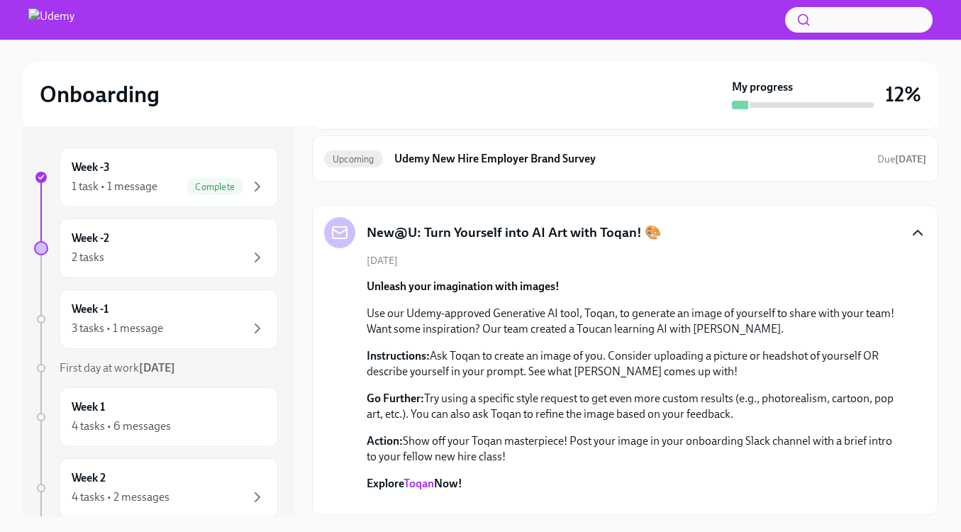
click at [911, 226] on icon "button" at bounding box center [918, 232] width 17 height 17
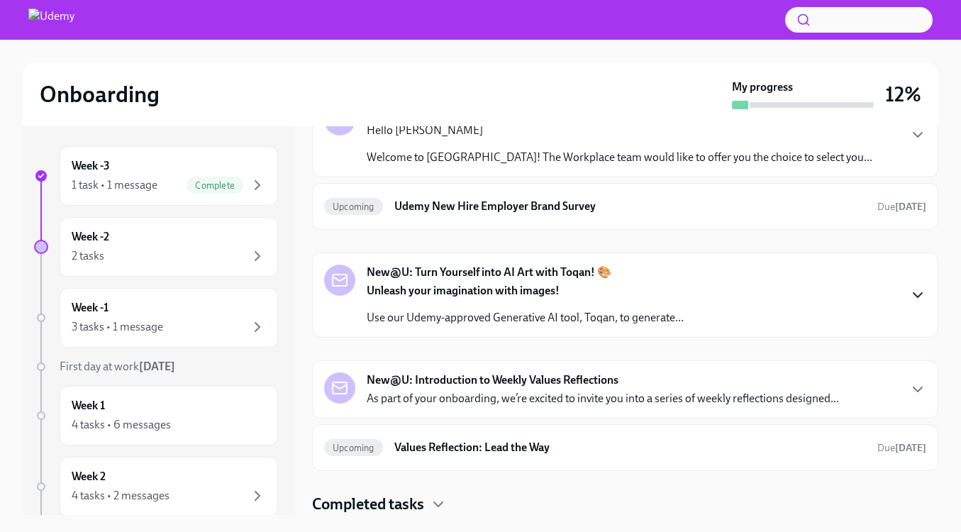
scroll to position [3, 0]
click at [563, 376] on strong "New@U: Introduction to Weekly Values Reflections" at bounding box center [493, 381] width 252 height 16
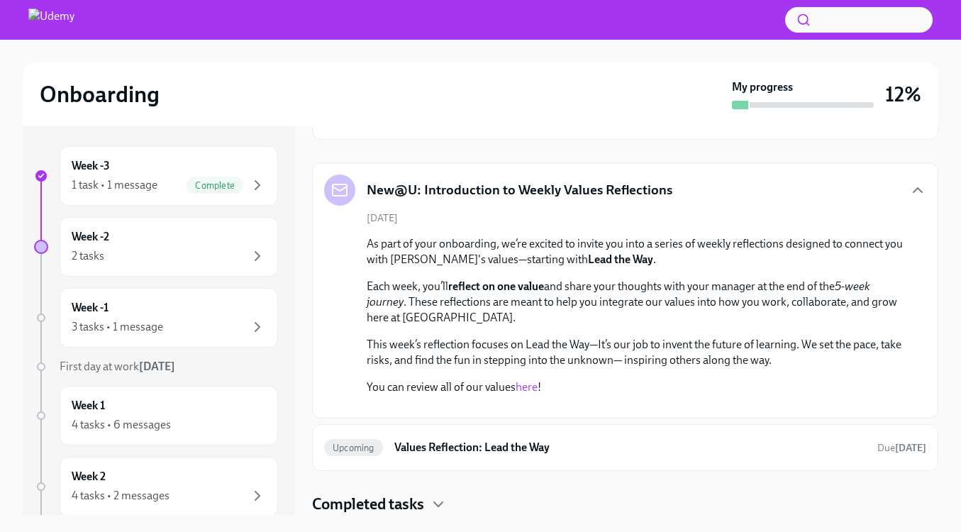
scroll to position [732, 0]
click at [723, 175] on div "New@U: Introduction to Weekly Values Reflections" at bounding box center [625, 190] width 602 height 31
click at [915, 182] on icon "button" at bounding box center [918, 190] width 17 height 17
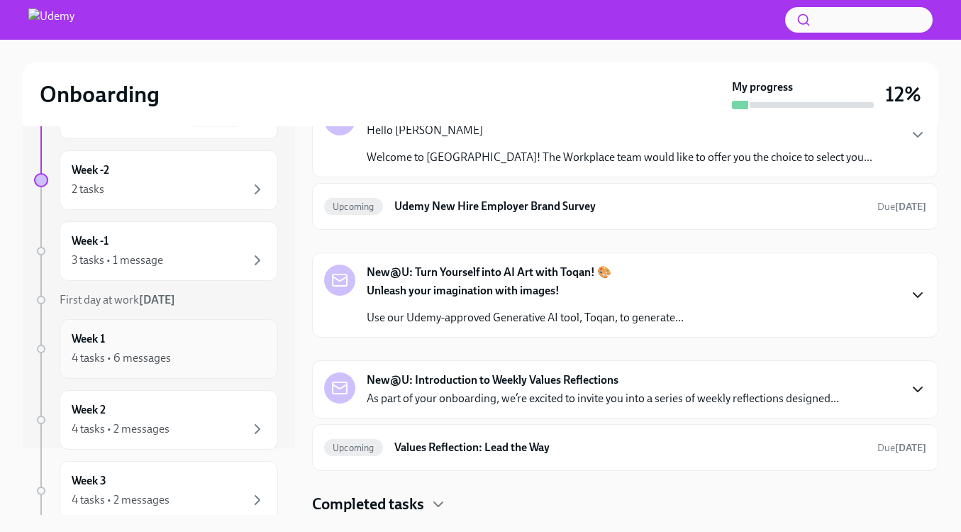
scroll to position [94, 0]
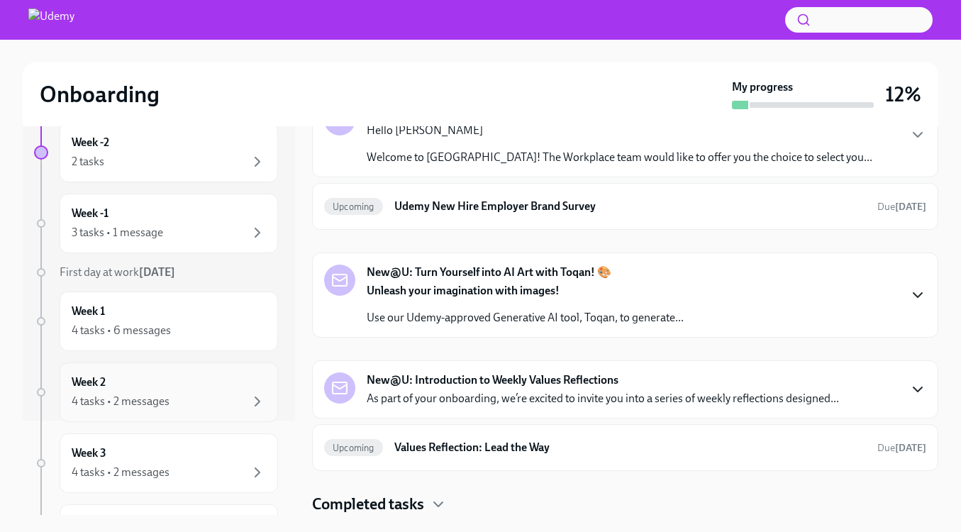
click at [185, 387] on div "Week 2 4 tasks • 2 messages" at bounding box center [169, 392] width 194 height 35
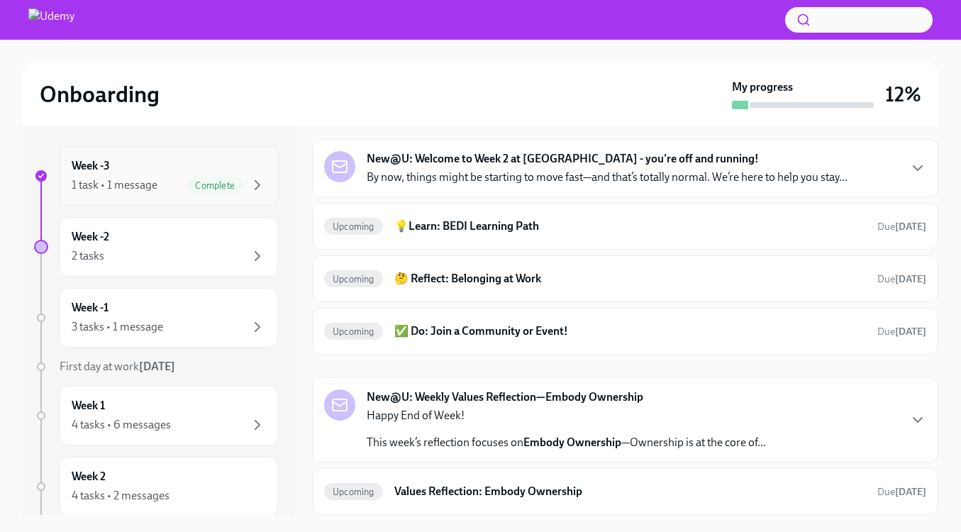
click at [141, 202] on div "Week -3 1 task • 1 message Complete" at bounding box center [169, 176] width 219 height 60
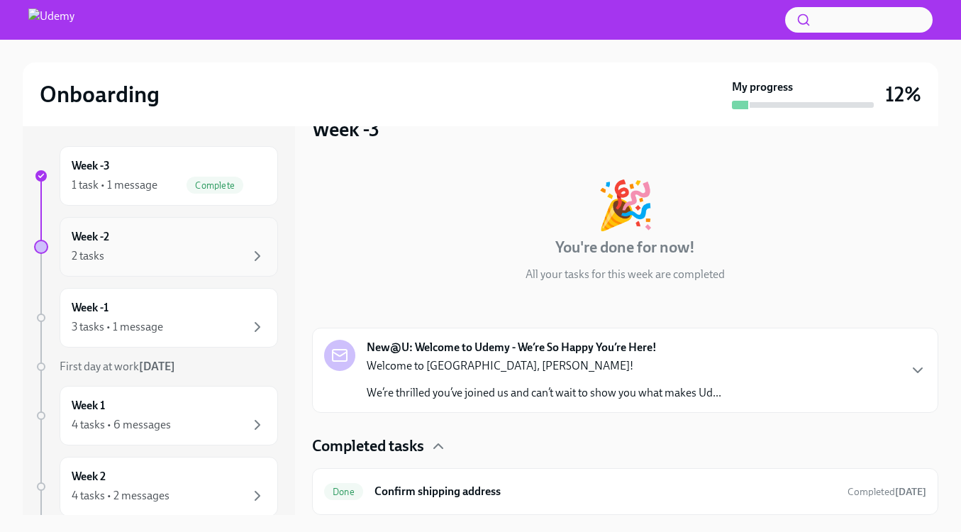
click at [147, 255] on div "2 tasks" at bounding box center [169, 256] width 194 height 17
